Goal: Task Accomplishment & Management: Complete application form

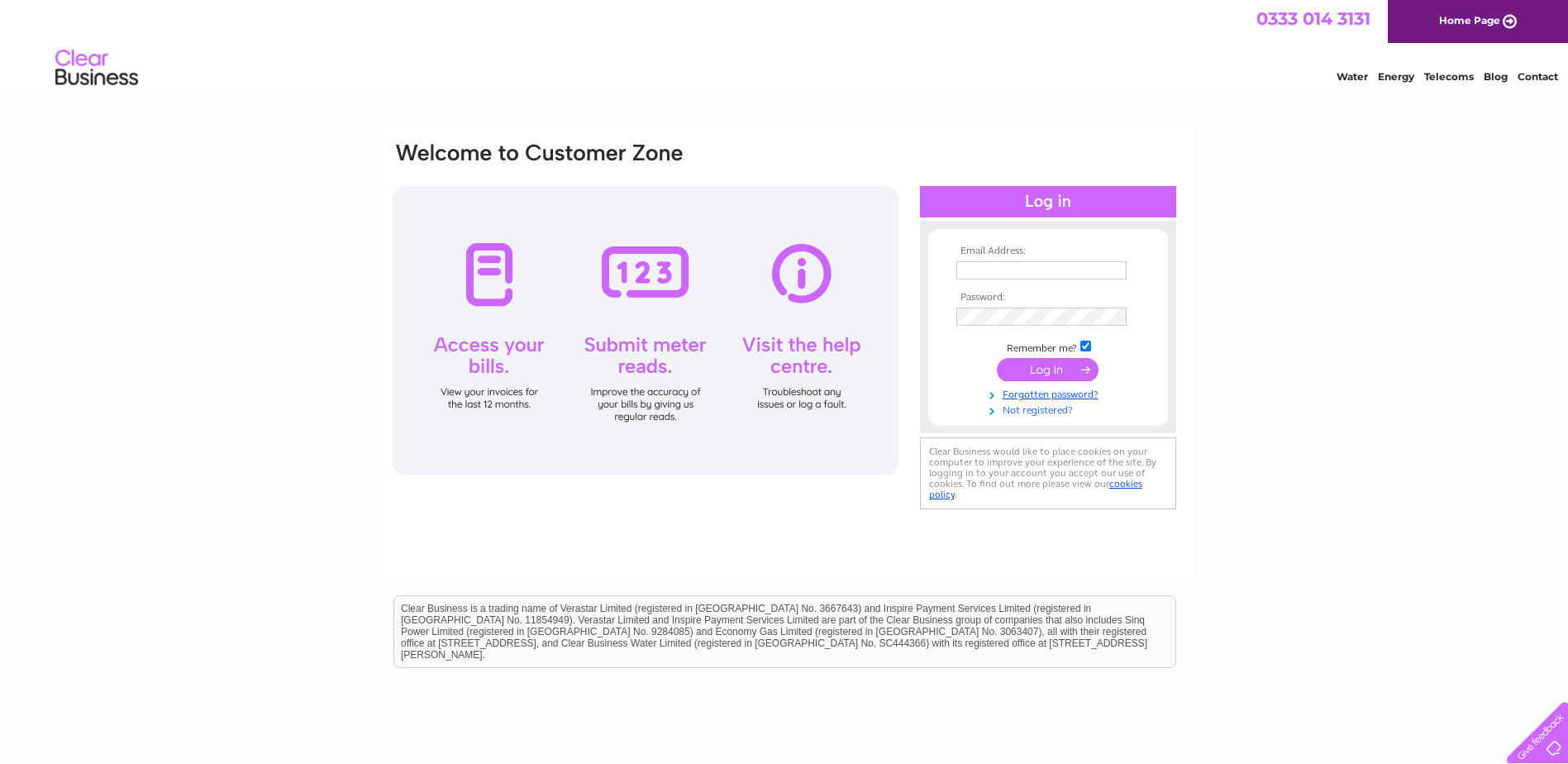
click at [1048, 411] on link "Not registered?" at bounding box center [1050, 408] width 188 height 16
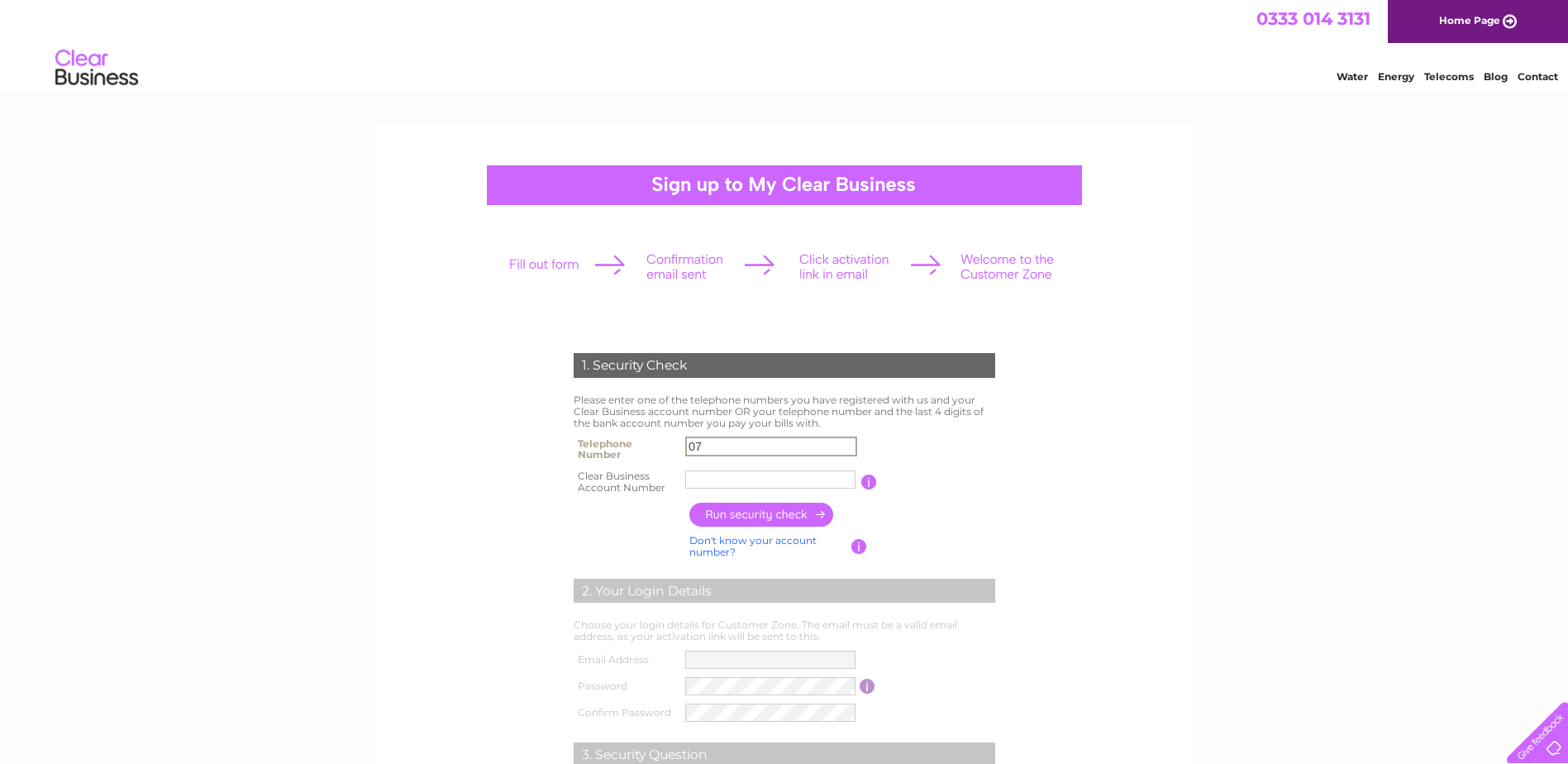
type input "07901114380"
click at [755, 481] on input "West Loth" at bounding box center [770, 480] width 170 height 18
drag, startPoint x: 755, startPoint y: 481, endPoint x: 481, endPoint y: 476, distance: 274.0
click at [481, 476] on form "1. Security Check Please enter one of the telephone numbers you have registered…" at bounding box center [784, 629] width 787 height 619
click at [782, 519] on input "button" at bounding box center [762, 515] width 146 height 24
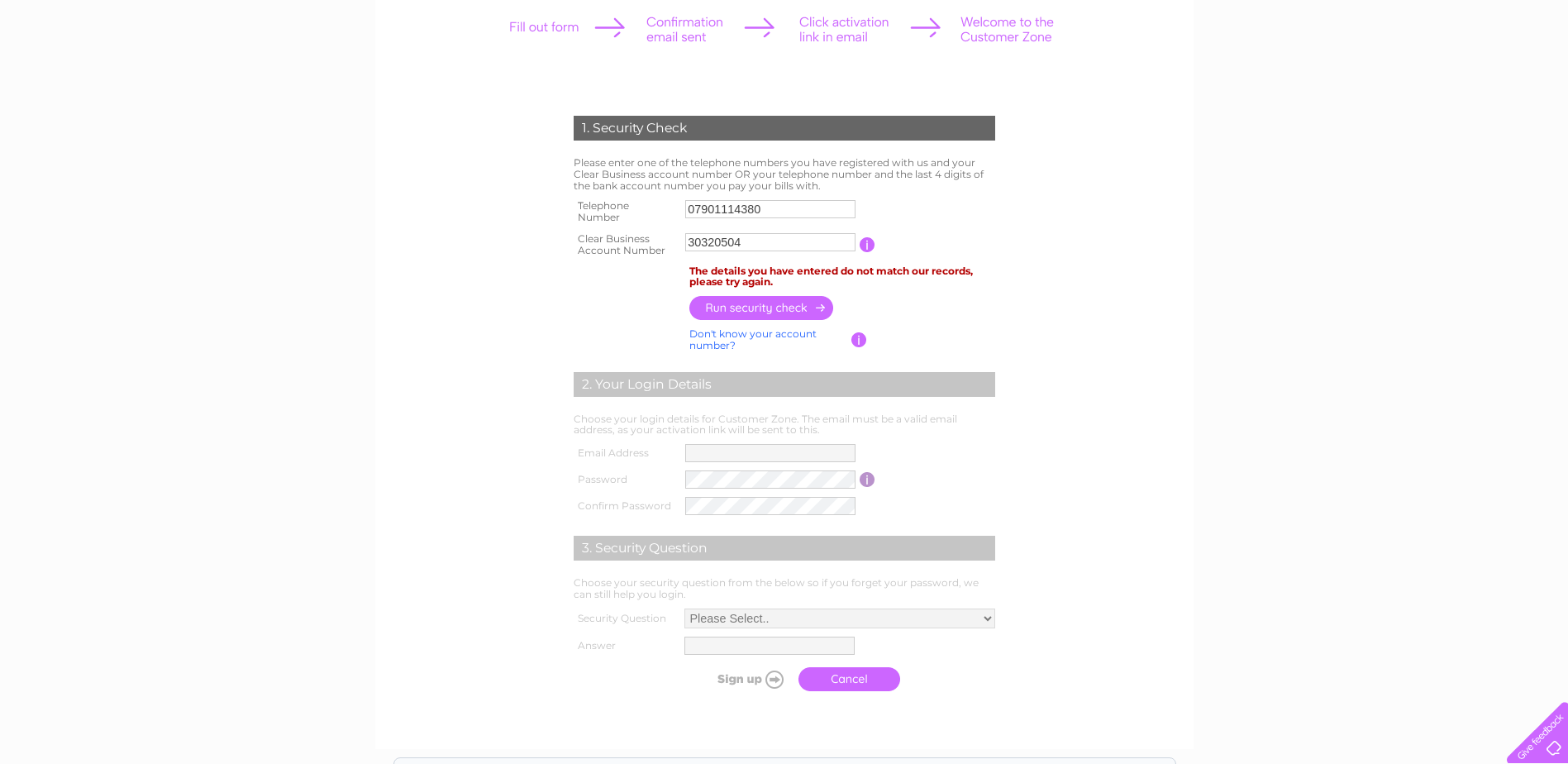
scroll to position [248, 0]
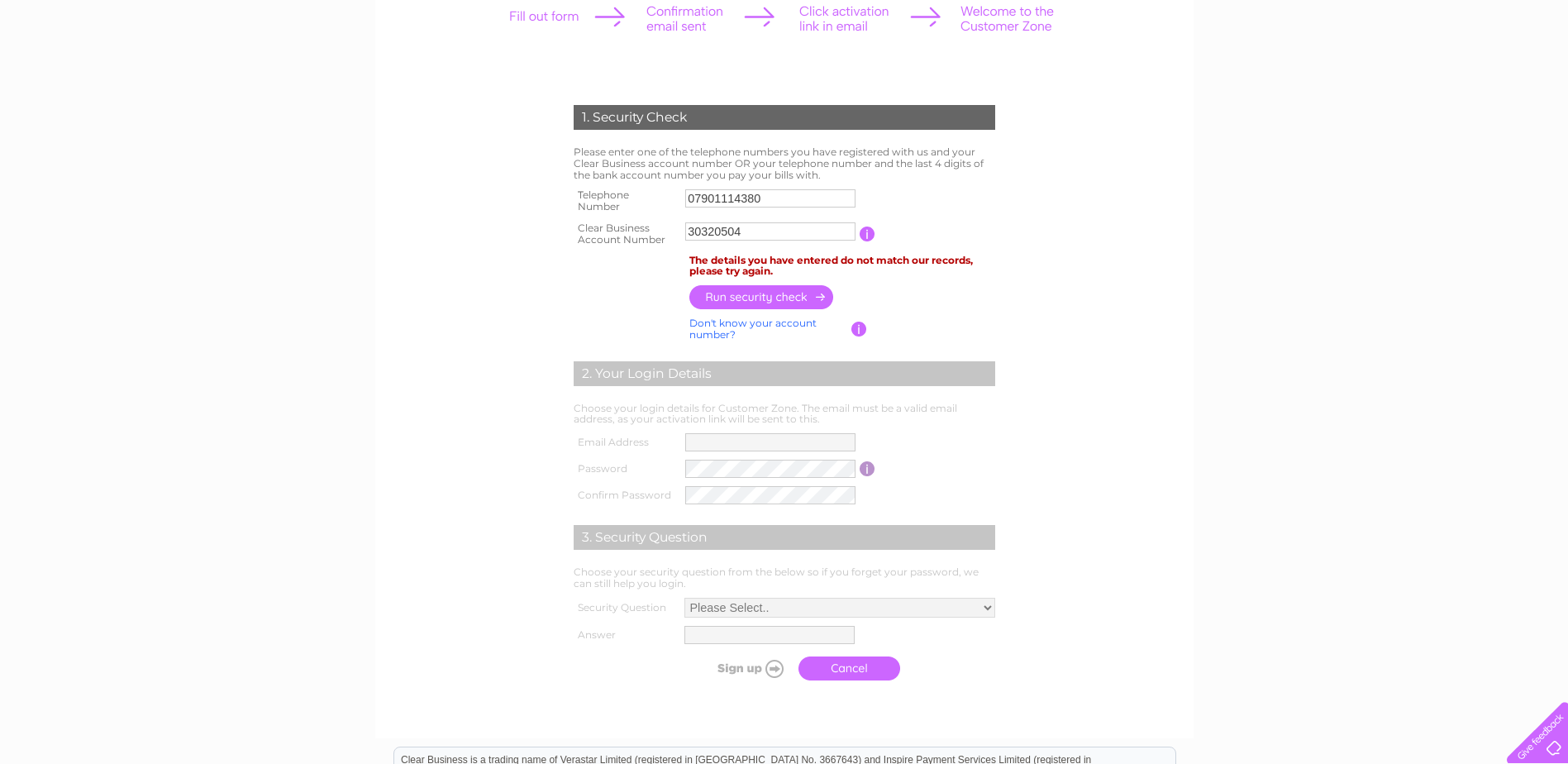
click at [864, 229] on input "button" at bounding box center [867, 234] width 16 height 15
click at [687, 226] on input "30320504" at bounding box center [771, 231] width 172 height 20
type input "30320504"
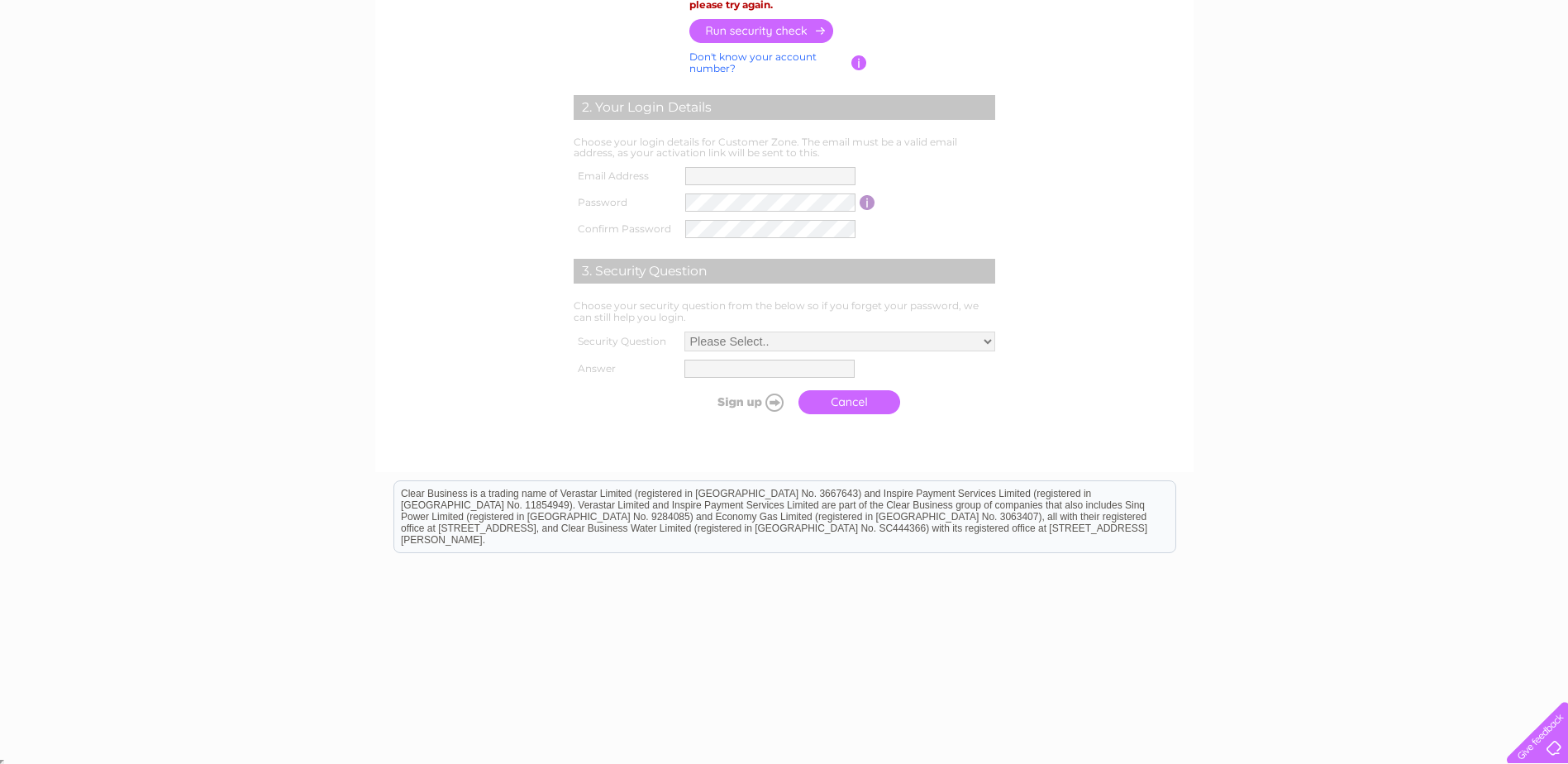
scroll to position [517, 0]
